Goal: Task Accomplishment & Management: Manage account settings

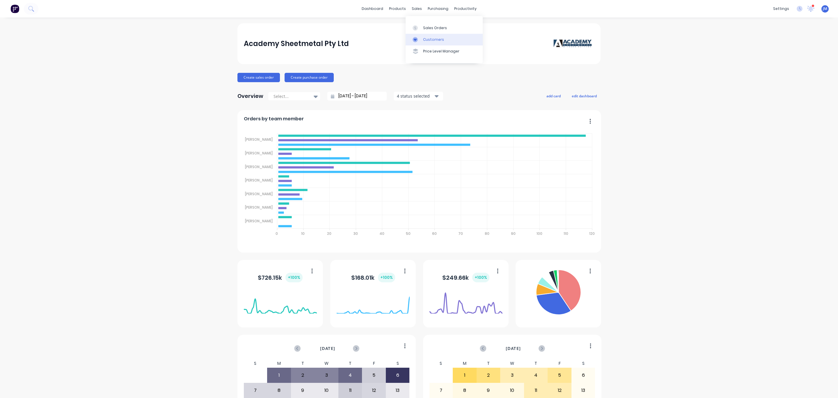
click at [426, 34] on link "Customers" at bounding box center [444, 40] width 77 height 12
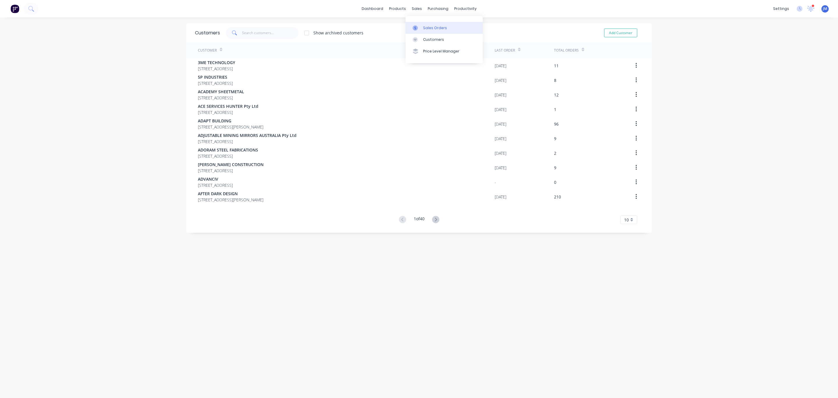
click at [426, 27] on div "Sales Orders" at bounding box center [435, 27] width 24 height 5
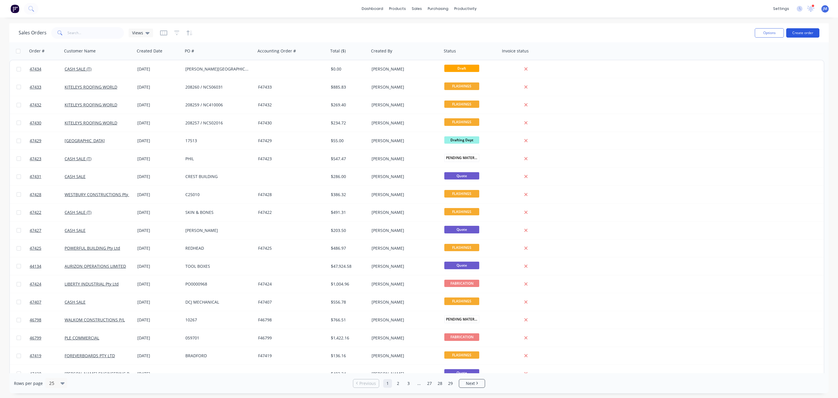
click at [810, 37] on button "Create order" at bounding box center [802, 32] width 33 height 9
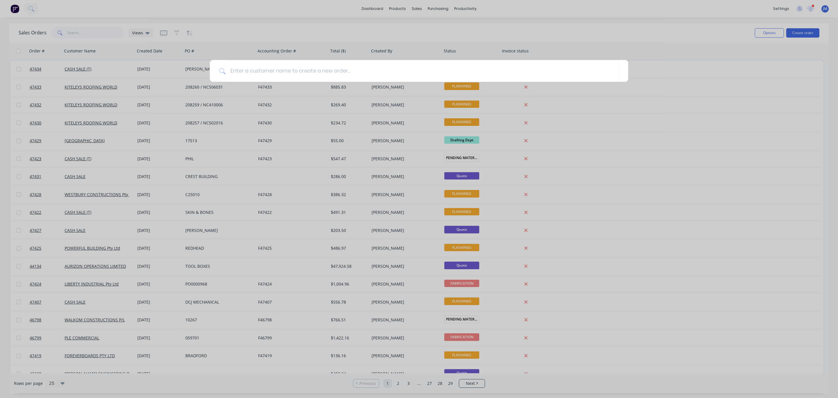
drag, startPoint x: 35, startPoint y: 33, endPoint x: 61, endPoint y: 30, distance: 25.9
click at [38, 33] on div at bounding box center [419, 199] width 838 height 398
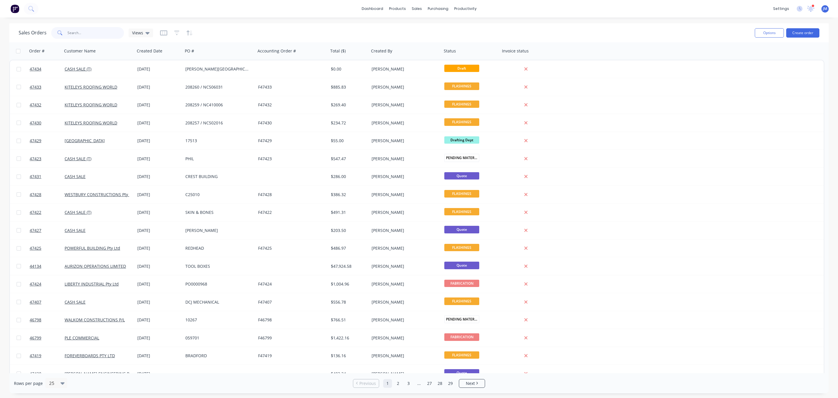
click at [76, 29] on input "text" at bounding box center [96, 33] width 57 height 12
type input "45685"
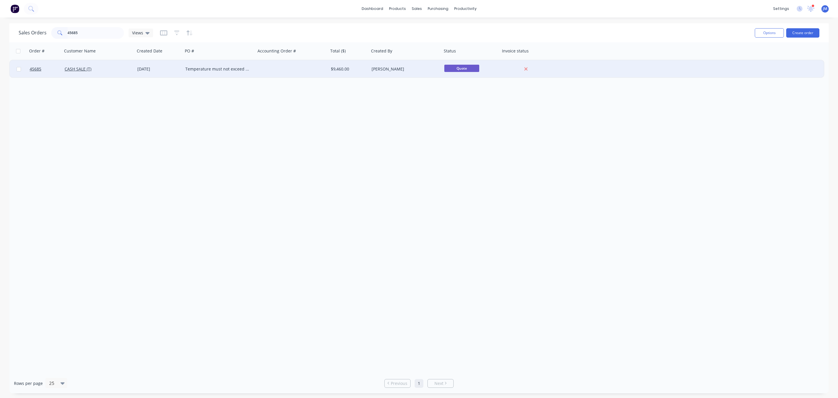
click at [124, 73] on div "CASH SALE (T)" at bounding box center [98, 68] width 73 height 17
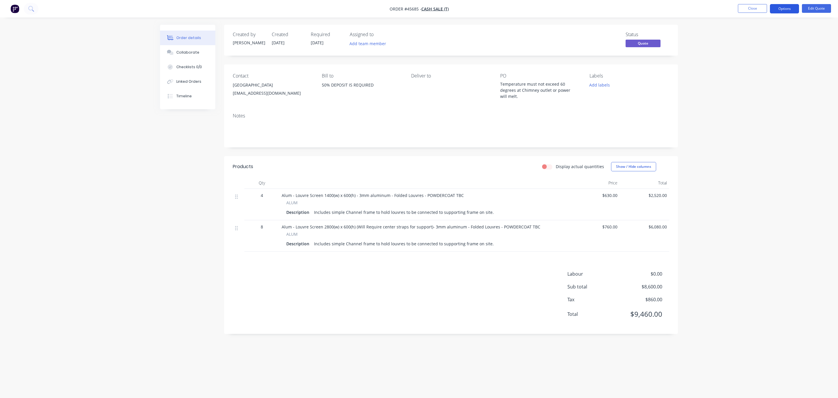
click at [794, 11] on button "Options" at bounding box center [784, 8] width 29 height 9
click at [775, 68] on div "Convert to Order" at bounding box center [767, 70] width 54 height 8
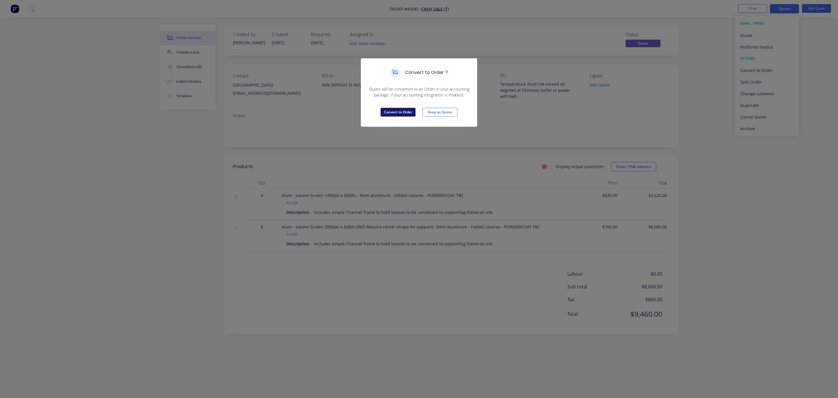
click at [397, 114] on button "Convert to Order" at bounding box center [398, 112] width 35 height 9
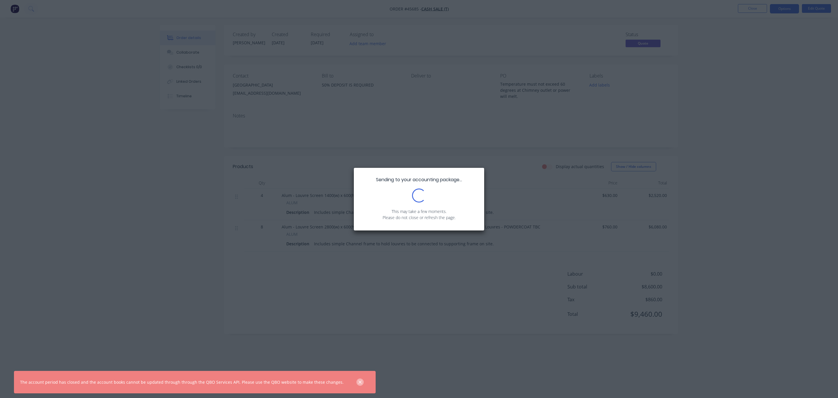
click at [358, 383] on icon "button" at bounding box center [360, 381] width 4 height 5
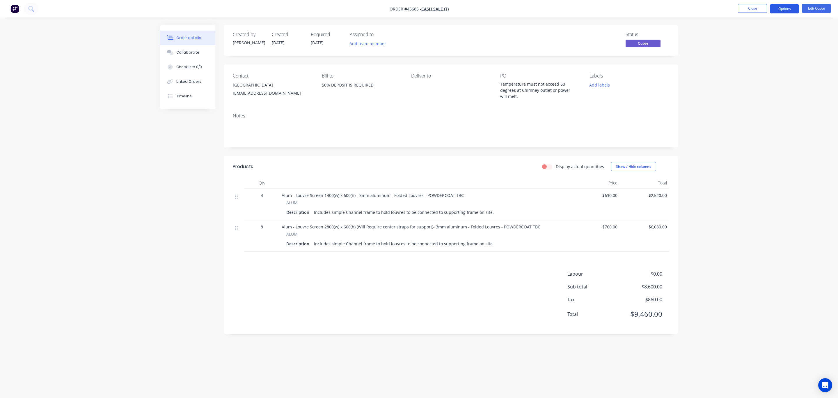
click at [777, 9] on button "Options" at bounding box center [784, 8] width 29 height 9
drag, startPoint x: 825, startPoint y: 56, endPoint x: 825, endPoint y: 47, distance: 9.3
click at [825, 55] on div "Order details Collaborate Checklists 0/0 Linked Orders Timeline Order details C…" at bounding box center [419, 199] width 838 height 398
click at [803, 33] on div "Order details Collaborate Checklists 0/0 Linked Orders Timeline Order details C…" at bounding box center [419, 199] width 838 height 398
click at [817, 5] on button "Edit Quote" at bounding box center [816, 8] width 29 height 9
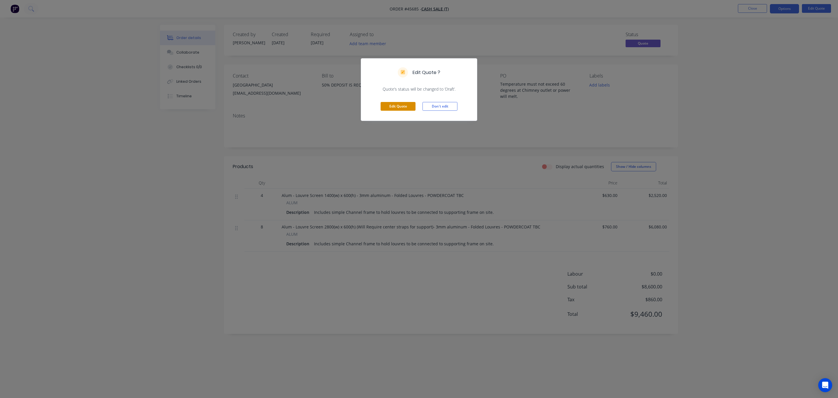
click at [410, 109] on button "Edit Quote" at bounding box center [398, 106] width 35 height 9
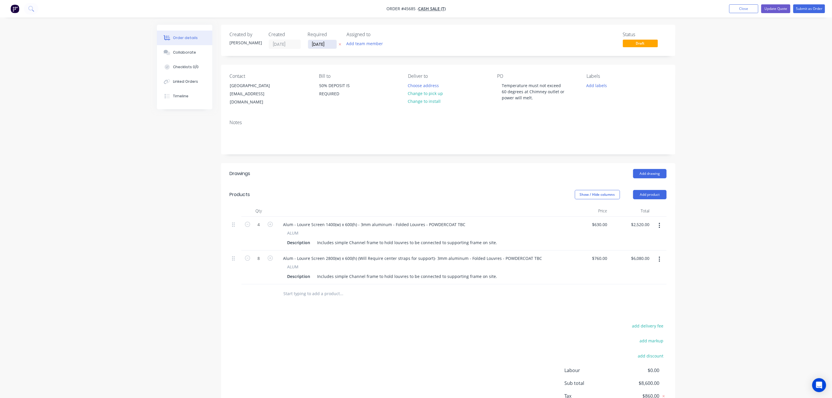
click at [325, 43] on input "[DATE]" at bounding box center [322, 44] width 29 height 9
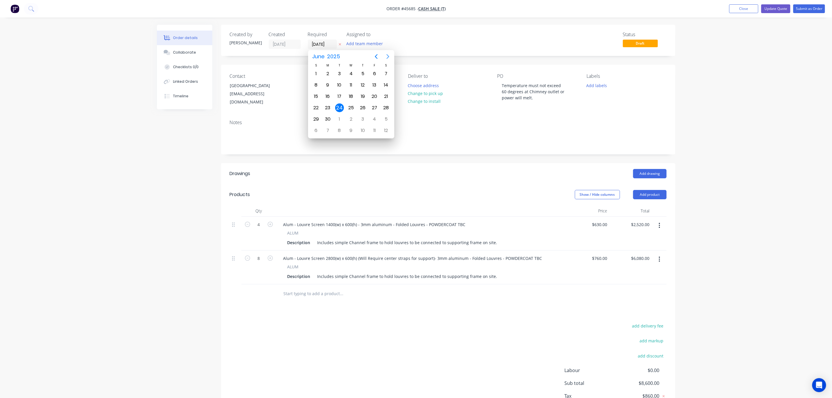
click at [388, 55] on icon "Next page" at bounding box center [387, 56] width 7 height 7
click at [388, 56] on icon "Next page" at bounding box center [387, 56] width 7 height 7
click at [375, 95] on div "19" at bounding box center [374, 96] width 9 height 9
type input "19/09/25"
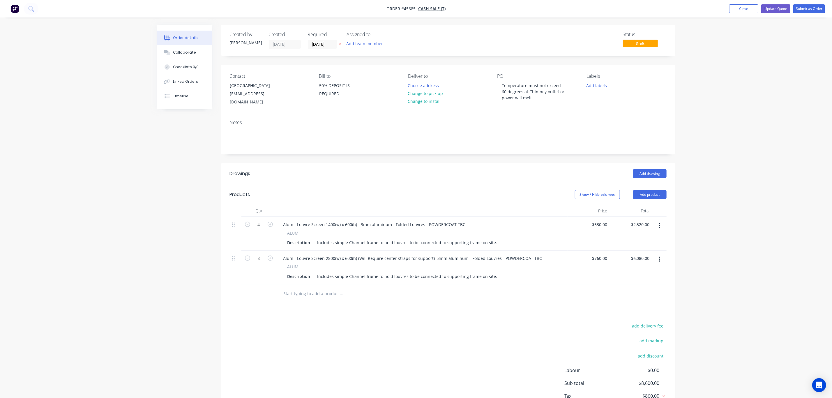
click at [808, 51] on div "Order details Collaborate Checklists 0/0 Linked Orders Timeline Order details C…" at bounding box center [416, 219] width 832 height 439
click at [816, 7] on button "Submit as Order" at bounding box center [809, 8] width 32 height 9
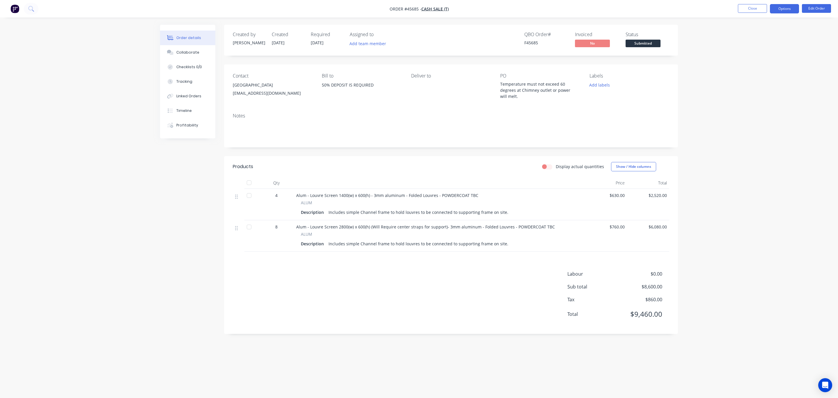
click at [784, 9] on button "Options" at bounding box center [784, 8] width 29 height 9
click at [775, 33] on div "Invoice" at bounding box center [767, 35] width 54 height 8
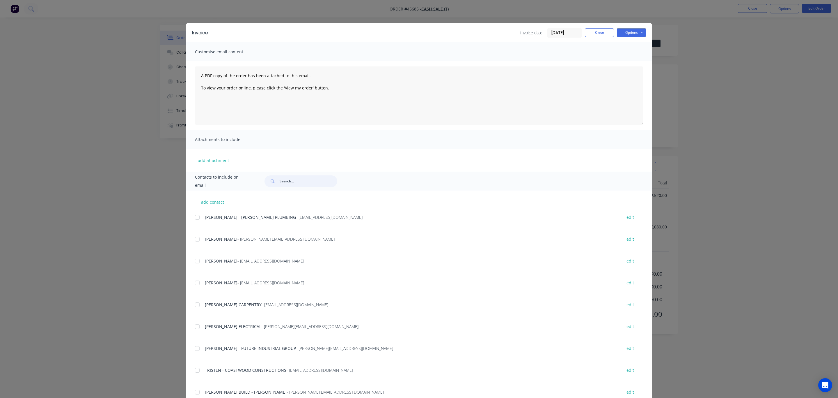
click at [280, 185] on input "text" at bounding box center [309, 181] width 58 height 12
type input "jcg"
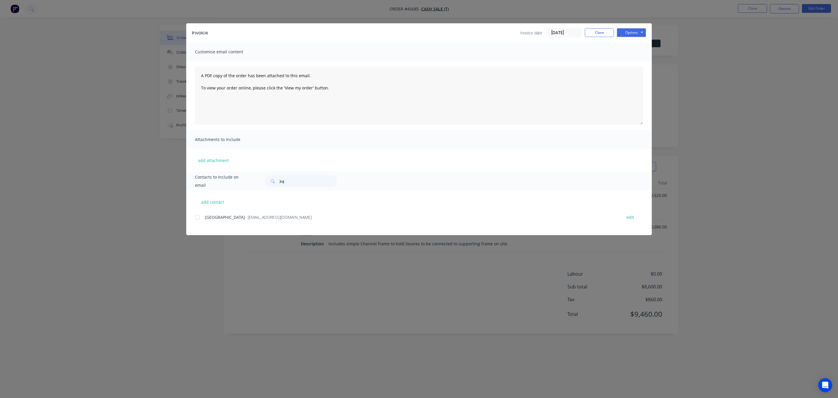
click at [257, 220] on div "JCG BUILDING - jcgbuilding@bigpond.com" at bounding box center [410, 217] width 411 height 6
click at [199, 220] on div at bounding box center [198, 217] width 12 height 12
click at [637, 31] on button "Options" at bounding box center [631, 32] width 29 height 9
click at [594, 40] on div "Invoice Invoice date 01/09/25 Close Options Preview Print Email" at bounding box center [419, 32] width 466 height 19
click at [596, 35] on button "Close" at bounding box center [599, 32] width 29 height 9
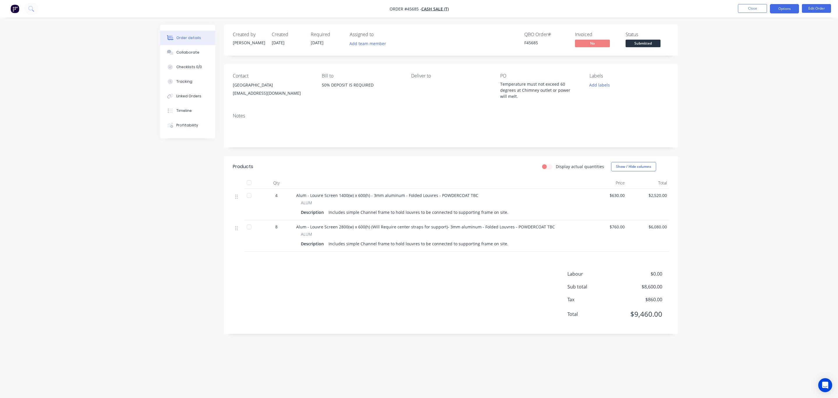
click at [788, 7] on button "Options" at bounding box center [784, 8] width 29 height 9
click at [754, 37] on div "Invoice" at bounding box center [767, 35] width 54 height 8
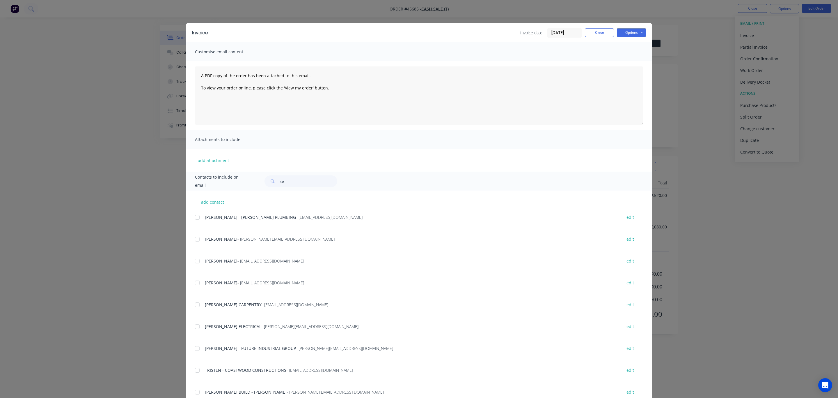
click at [297, 187] on div "Contacts to include on email jcg" at bounding box center [419, 180] width 466 height 19
click at [297, 185] on input "jcg" at bounding box center [309, 181] width 58 height 12
type input "jcg"
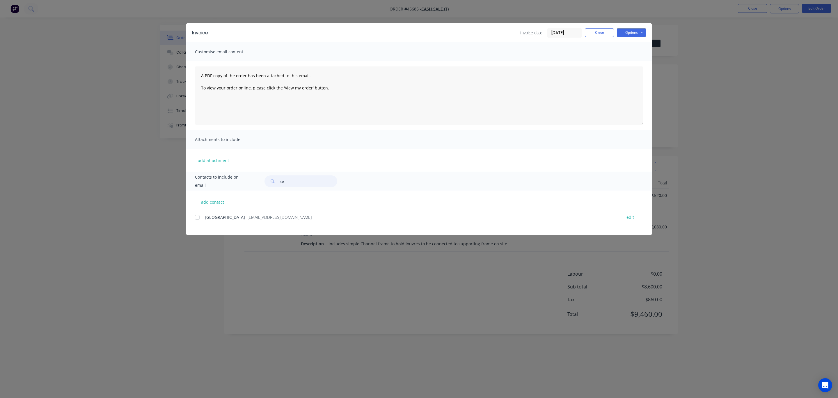
click at [202, 217] on div at bounding box center [198, 217] width 12 height 12
click at [626, 28] on div "Invoice Invoice date 01/09/25 Close Options Preview Print Email" at bounding box center [419, 32] width 466 height 19
click at [634, 38] on div "Invoice Invoice date 01/09/25 Close Options Preview Print Email" at bounding box center [419, 32] width 466 height 19
click at [637, 32] on button "Options" at bounding box center [631, 32] width 29 height 9
click at [638, 60] on button "Email" at bounding box center [635, 62] width 37 height 10
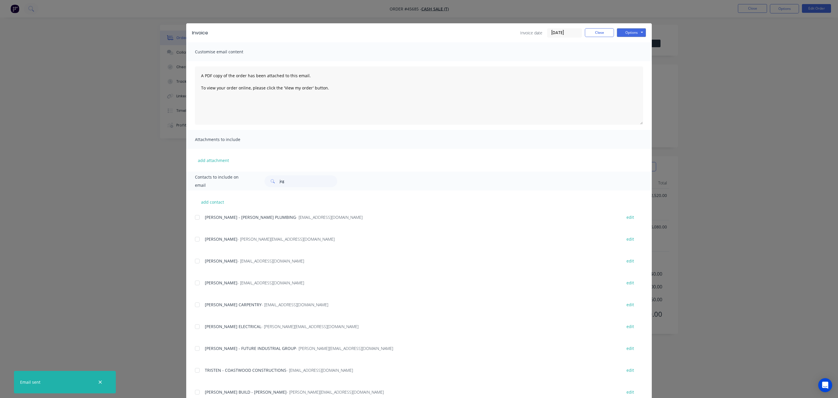
click at [827, 57] on div "Invoice Invoice date 01/09/25 Close Options Preview Print Email Customise email…" at bounding box center [419, 199] width 838 height 398
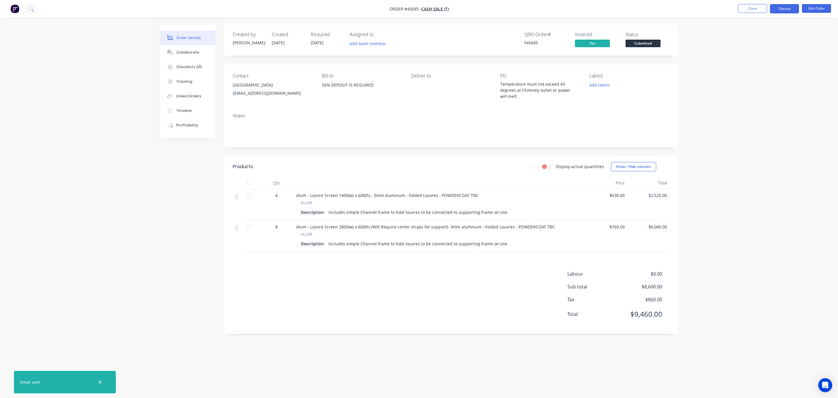
click at [784, 7] on button "Options" at bounding box center [784, 8] width 29 height 9
click at [774, 69] on div "Work Order" at bounding box center [767, 70] width 54 height 8
click at [770, 59] on div "Without pricing" at bounding box center [767, 58] width 54 height 8
click at [832, 50] on div "Order details Collaborate Checklists 0/0 Tracking Linked Orders Timeline Profit…" at bounding box center [419, 199] width 838 height 398
click at [816, 3] on nav "Order #45685 - CASH SALE (T) Close Options Edit Order" at bounding box center [419, 8] width 838 height 17
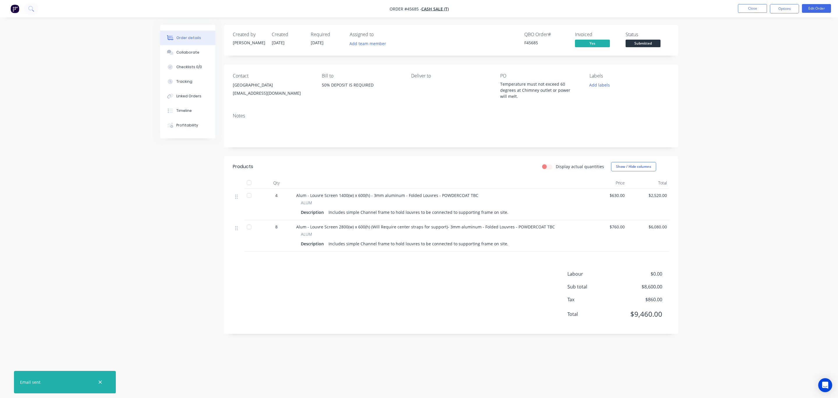
click at [813, 14] on nav "Order #45685 - CASH SALE (T) Close Options Edit Order" at bounding box center [419, 8] width 838 height 17
click at [816, 7] on button "Edit Order" at bounding box center [816, 8] width 29 height 9
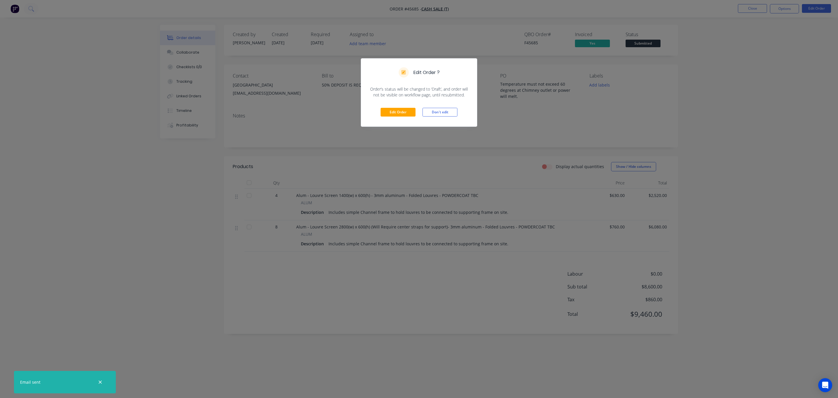
click at [416, 114] on div "Edit Order Don't edit" at bounding box center [419, 112] width 116 height 29
click at [405, 112] on button "Edit Order" at bounding box center [398, 112] width 35 height 9
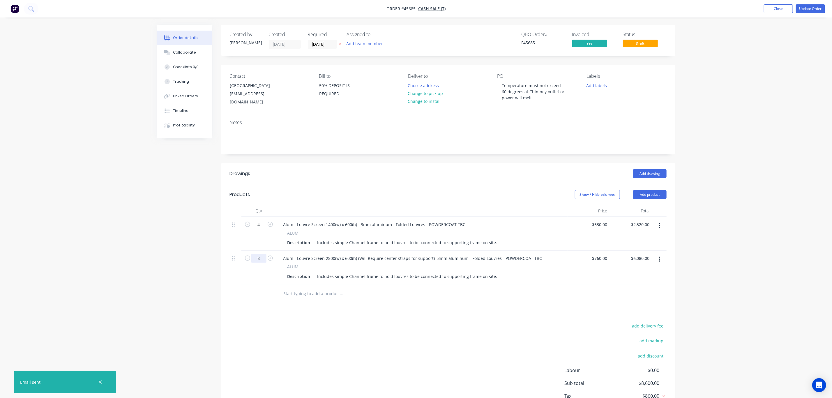
click at [261, 229] on input "8" at bounding box center [258, 224] width 15 height 9
type input "12"
type input "$9,120.00"
click at [527, 331] on div "add delivery fee add markup add discount Labour $0.00 Sub total $11,640.00 Tax …" at bounding box center [448, 372] width 437 height 100
click at [259, 229] on input "12" at bounding box center [258, 224] width 15 height 9
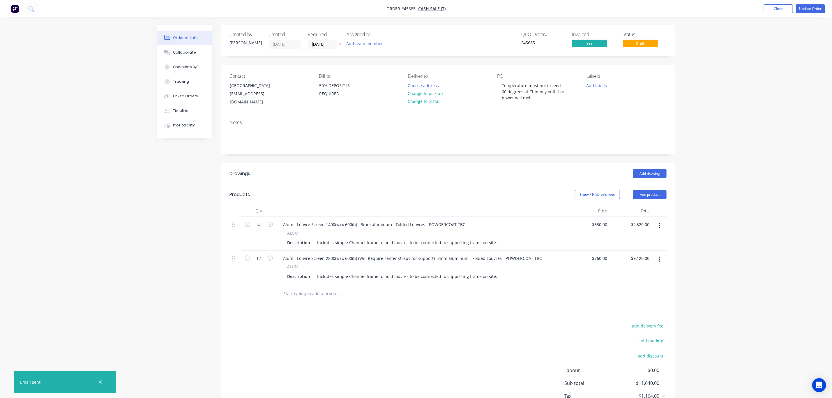
click at [265, 274] on div "12" at bounding box center [258, 267] width 35 height 34
click at [179, 112] on div "Timeline" at bounding box center [180, 110] width 15 height 5
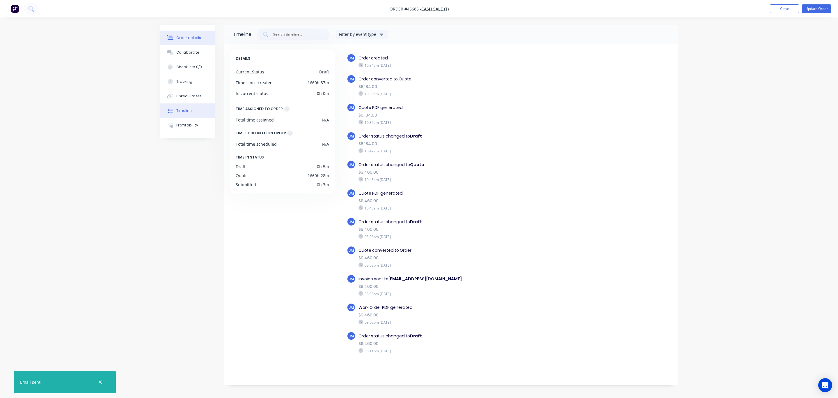
click at [182, 31] on button "Order details" at bounding box center [187, 38] width 55 height 15
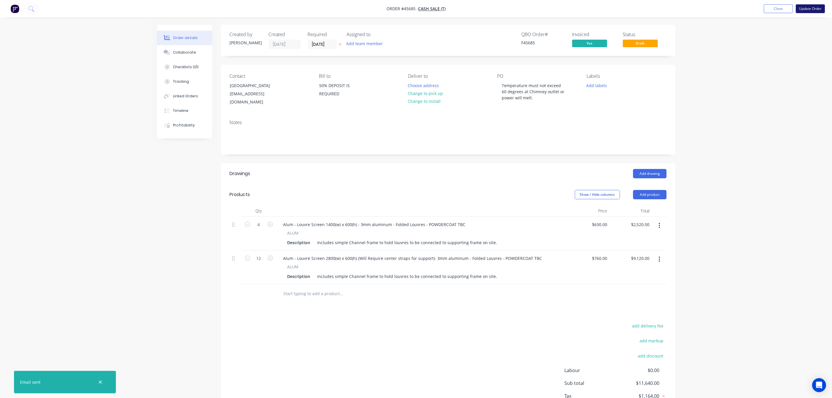
click at [804, 6] on button "Update Order" at bounding box center [809, 8] width 29 height 9
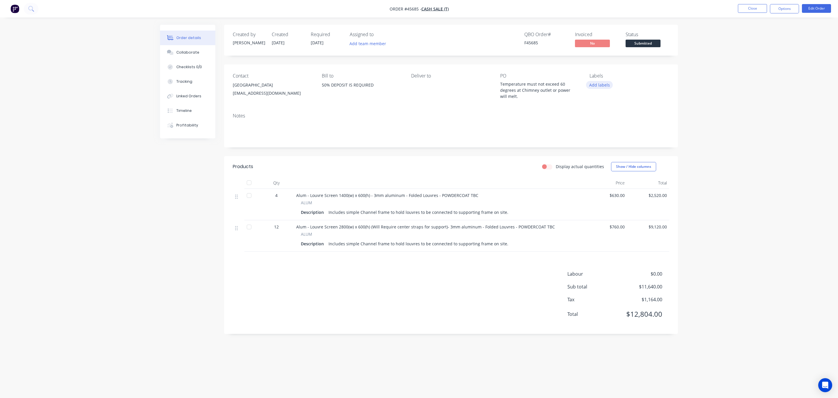
click at [604, 88] on button "Add labels" at bounding box center [599, 85] width 27 height 8
click at [617, 142] on div "BREAK PRESS edit" at bounding box center [633, 137] width 76 height 12
click at [599, 136] on div at bounding box center [600, 137] width 12 height 12
click at [598, 159] on div at bounding box center [600, 158] width 12 height 12
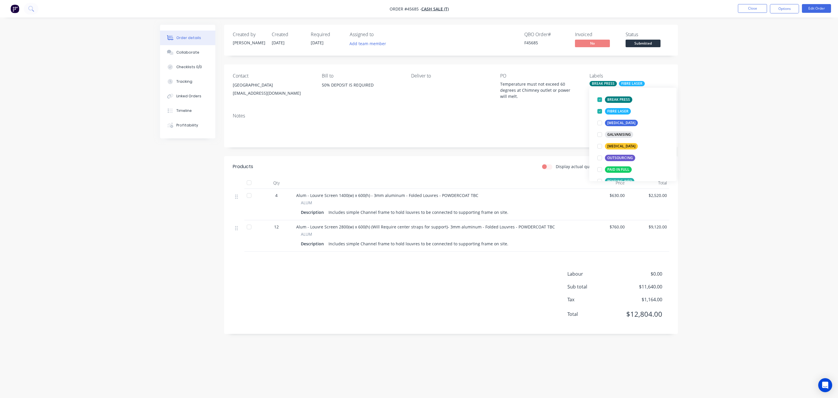
scroll to position [87, 0]
click at [599, 142] on div at bounding box center [600, 140] width 12 height 12
click at [741, 112] on div "Order details Collaborate Checklists 0/0 Tracking Linked Orders Timeline Profit…" at bounding box center [419, 199] width 838 height 398
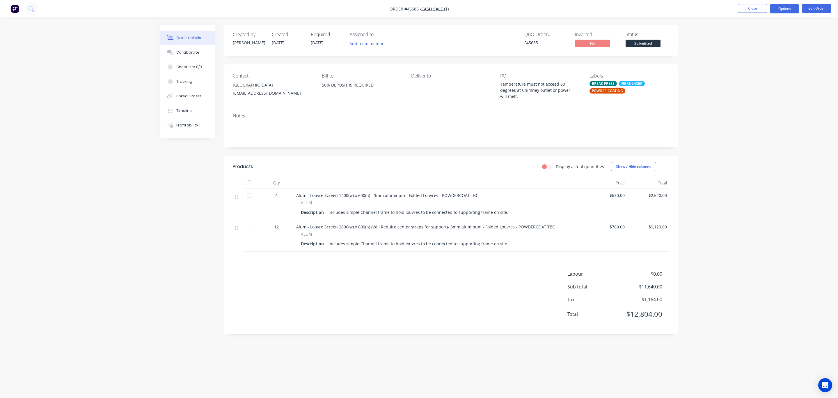
click at [781, 7] on button "Options" at bounding box center [784, 8] width 29 height 9
click at [768, 36] on div "Invoice" at bounding box center [767, 35] width 54 height 8
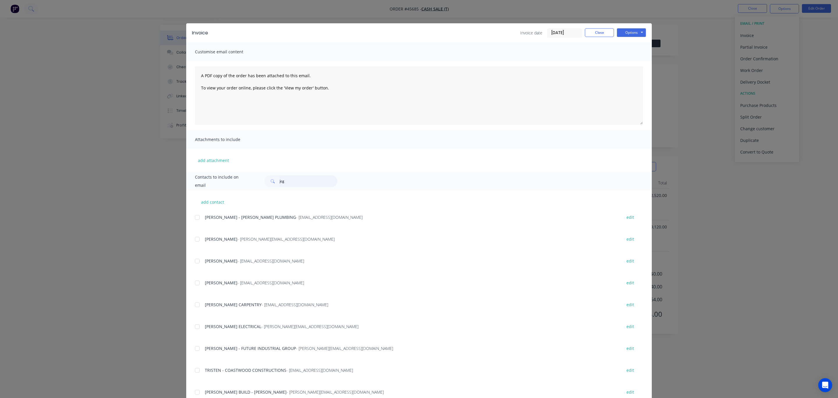
click at [317, 184] on input "jcg" at bounding box center [309, 181] width 58 height 12
type input "jcg"
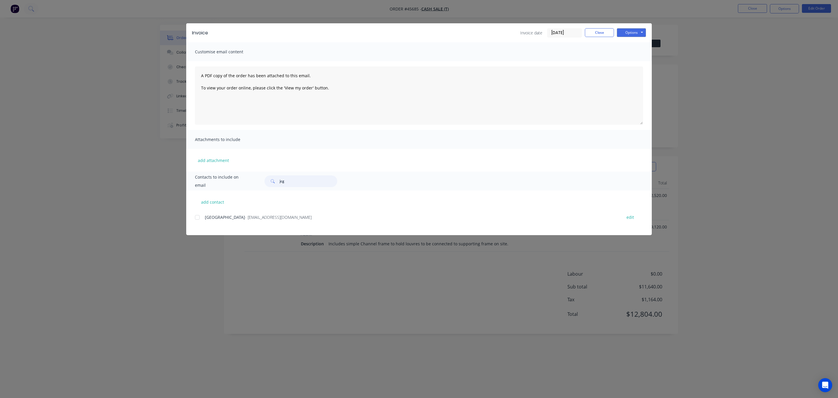
click at [196, 219] on div at bounding box center [198, 217] width 12 height 12
click at [631, 36] on button "Options" at bounding box center [631, 32] width 29 height 9
click at [633, 62] on button "Email" at bounding box center [635, 62] width 37 height 10
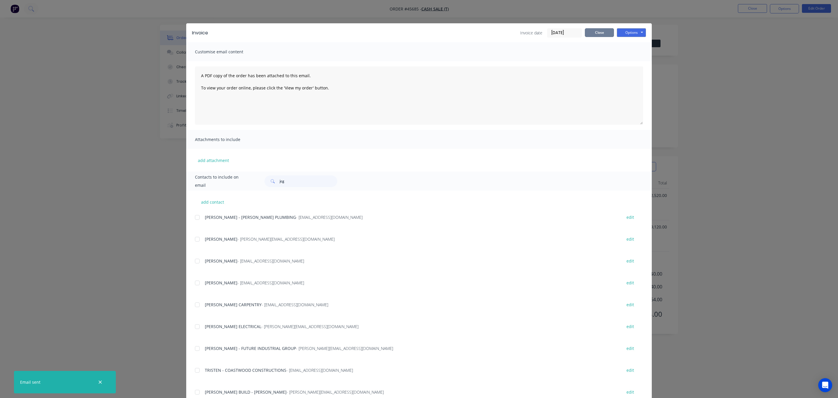
click at [595, 32] on button "Close" at bounding box center [599, 32] width 29 height 9
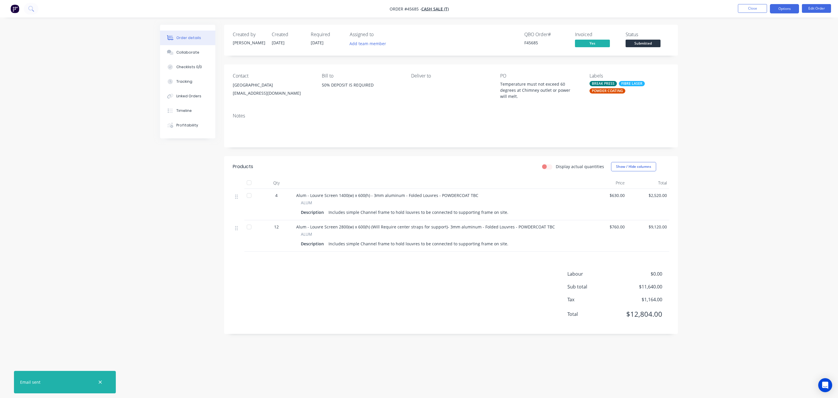
click at [794, 13] on button "Options" at bounding box center [784, 8] width 29 height 9
click at [761, 72] on div "Work Order" at bounding box center [767, 70] width 54 height 8
click at [764, 60] on div "Without pricing" at bounding box center [767, 58] width 54 height 8
click at [754, 9] on button "Close" at bounding box center [752, 8] width 29 height 9
